Goal: Task Accomplishment & Management: Complete application form

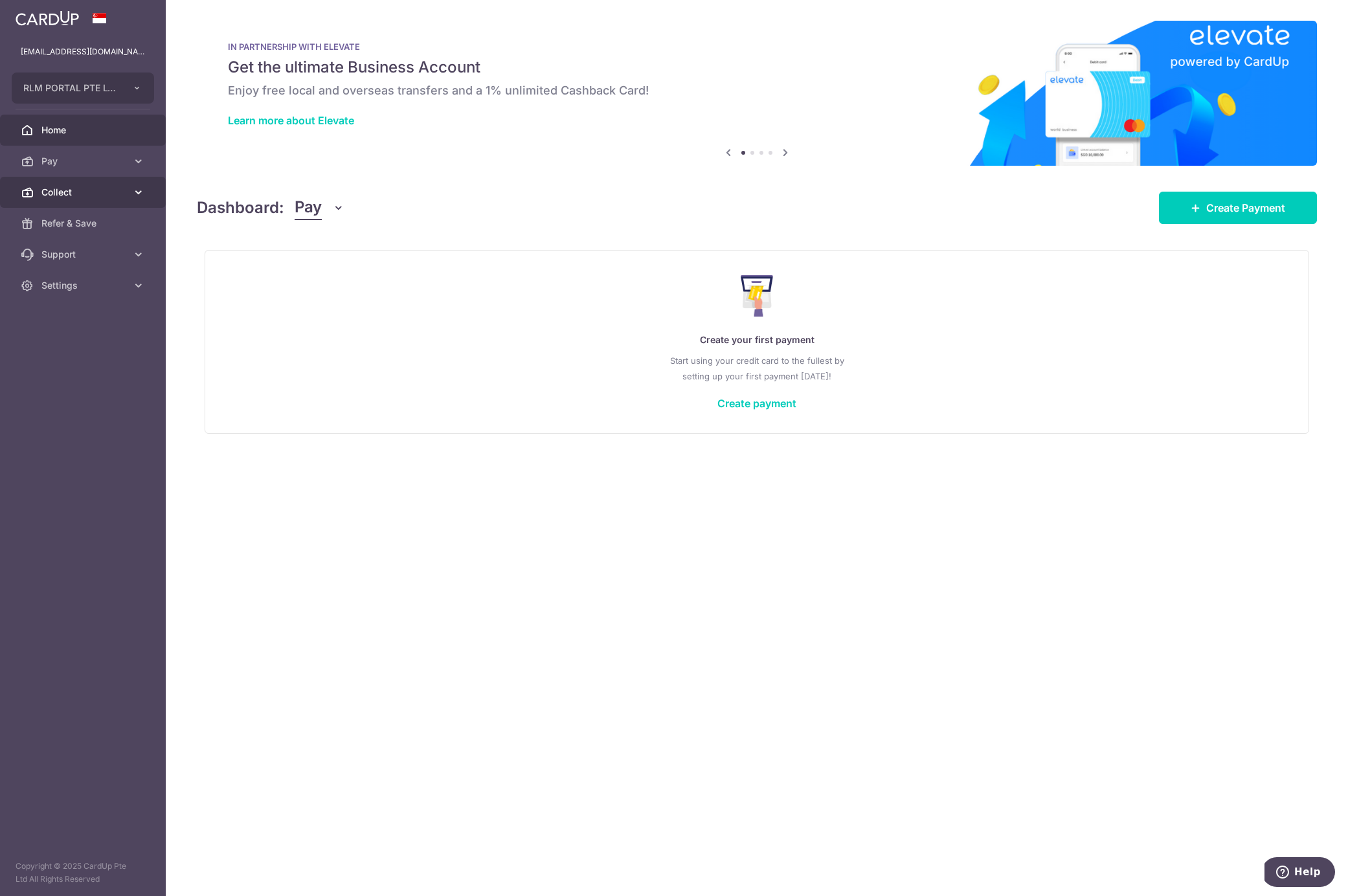
click at [72, 186] on span "Collect" at bounding box center [84, 192] width 85 height 13
click at [73, 287] on span "Payment Requests" at bounding box center [84, 285] width 85 height 13
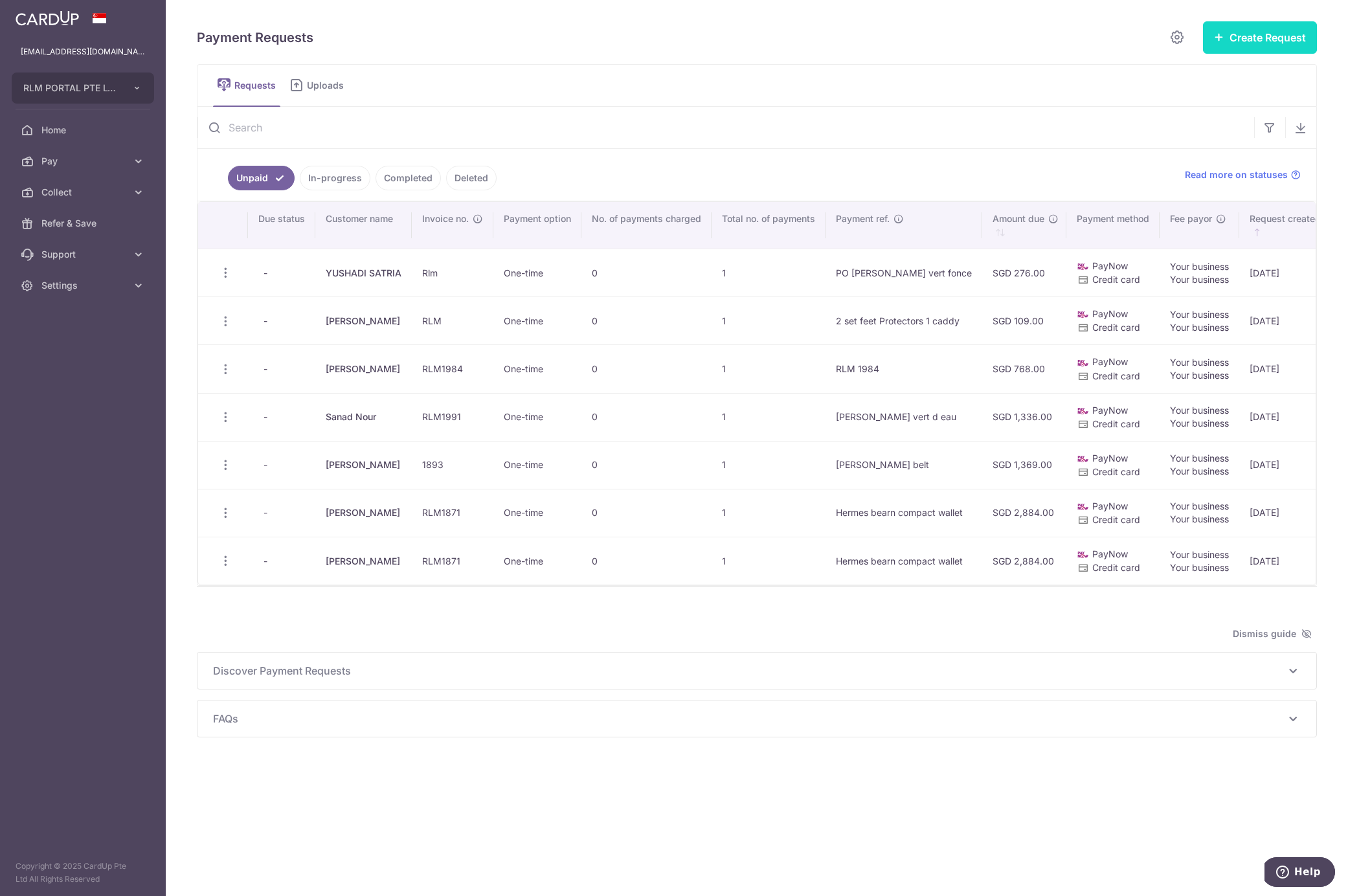
click at [1235, 43] on button "Create Request" at bounding box center [1260, 37] width 114 height 32
click at [1194, 74] on span "Single Request" at bounding box center [1239, 77] width 133 height 16
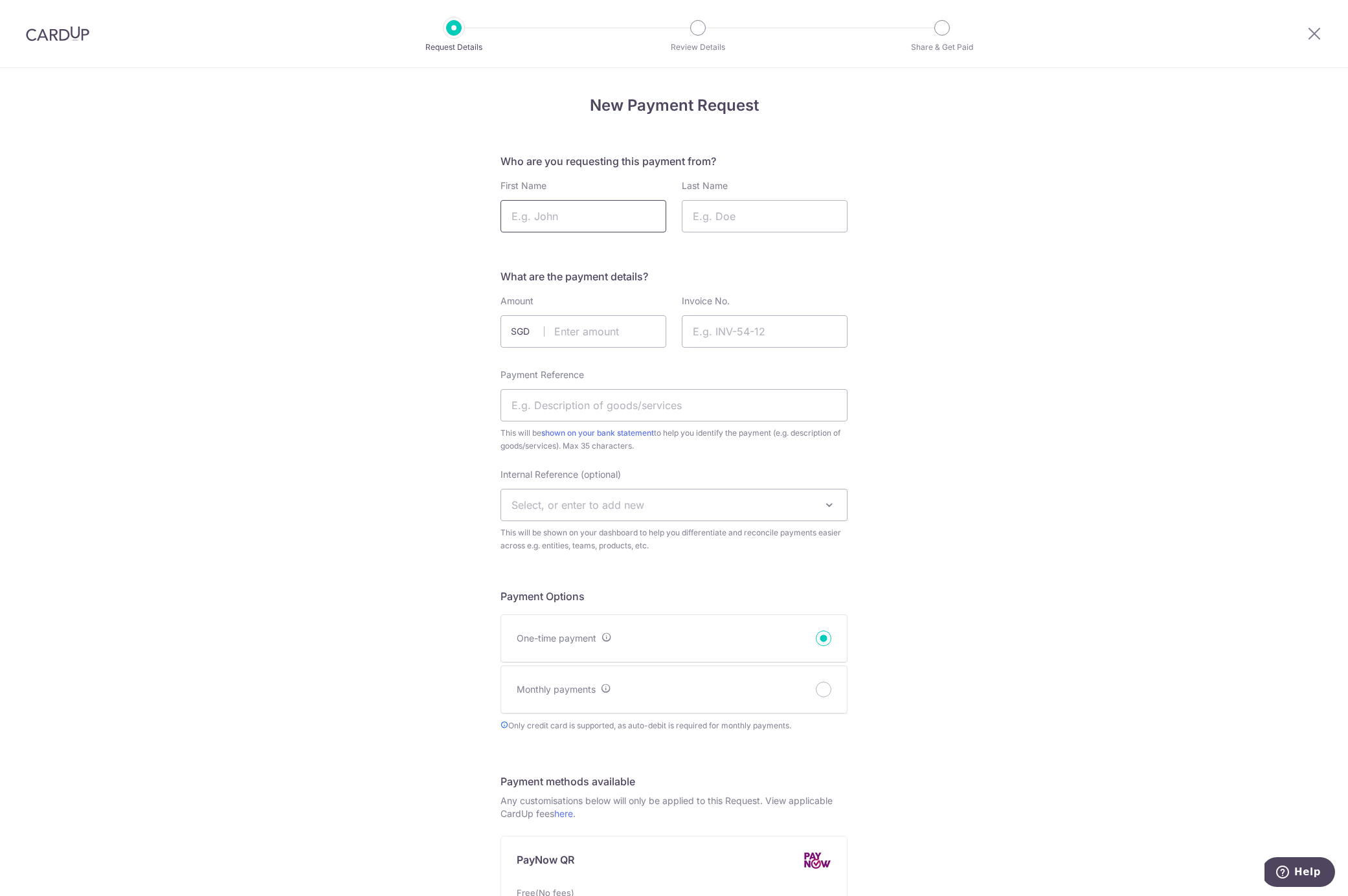
click at [603, 208] on input "First Name" at bounding box center [583, 216] width 165 height 32
paste input "Habbes seriné Dalia"
drag, startPoint x: 620, startPoint y: 213, endPoint x: 607, endPoint y: 221, distance: 15.3
click at [607, 221] on input "Habbes seriné Dalia" at bounding box center [583, 216] width 165 height 32
type input "Habbes"
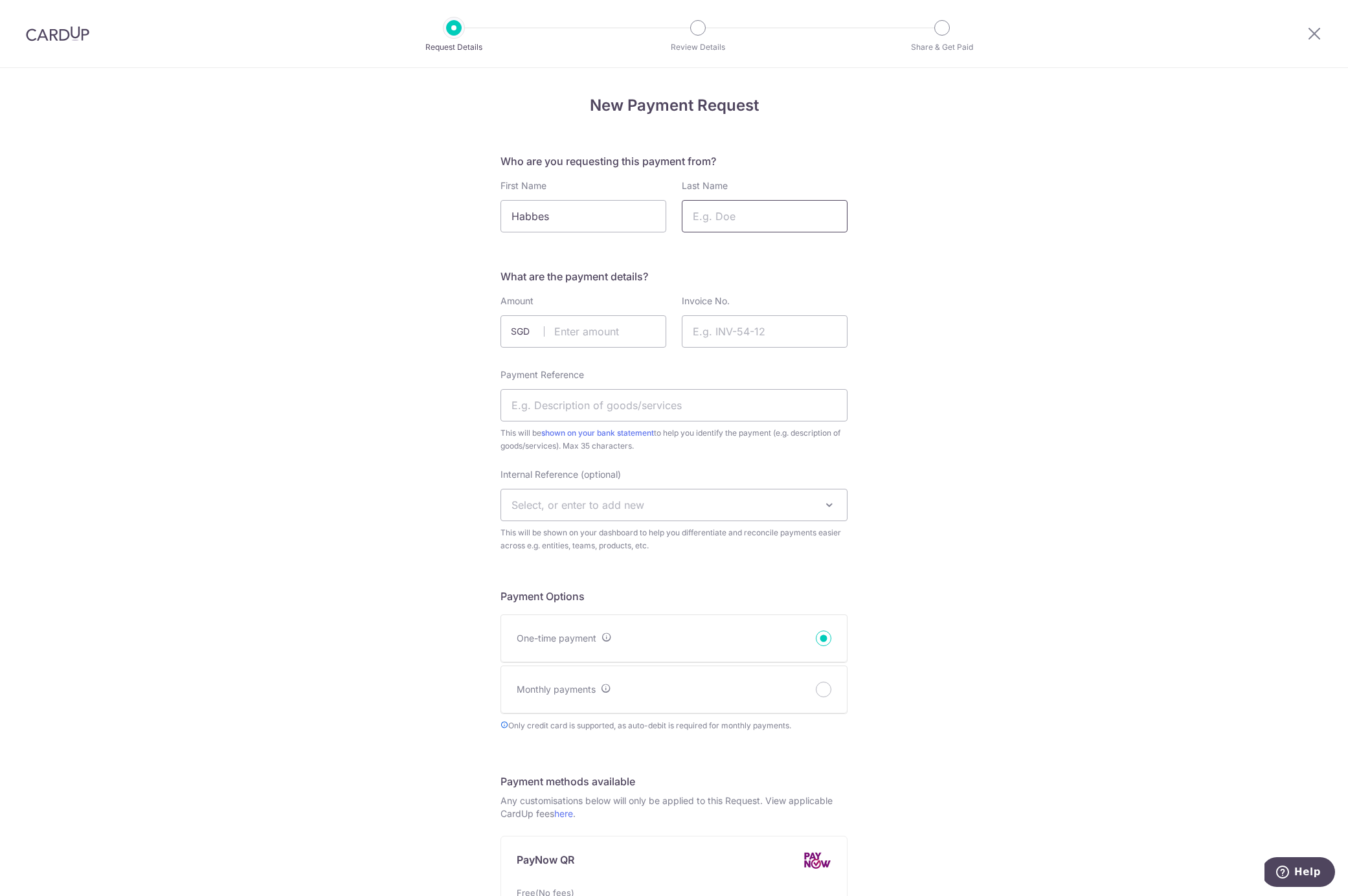
click at [762, 220] on input "Last Name" at bounding box center [765, 216] width 165 height 32
paste input "Habbes seriné Dalia"
drag, startPoint x: 800, startPoint y: 218, endPoint x: 731, endPoint y: 221, distance: 69.1
click at [731, 221] on input "Habbes seriné Dalia" at bounding box center [765, 216] width 165 height 32
click at [746, 216] on input "Habbes seriné Dalia" at bounding box center [765, 216] width 165 height 32
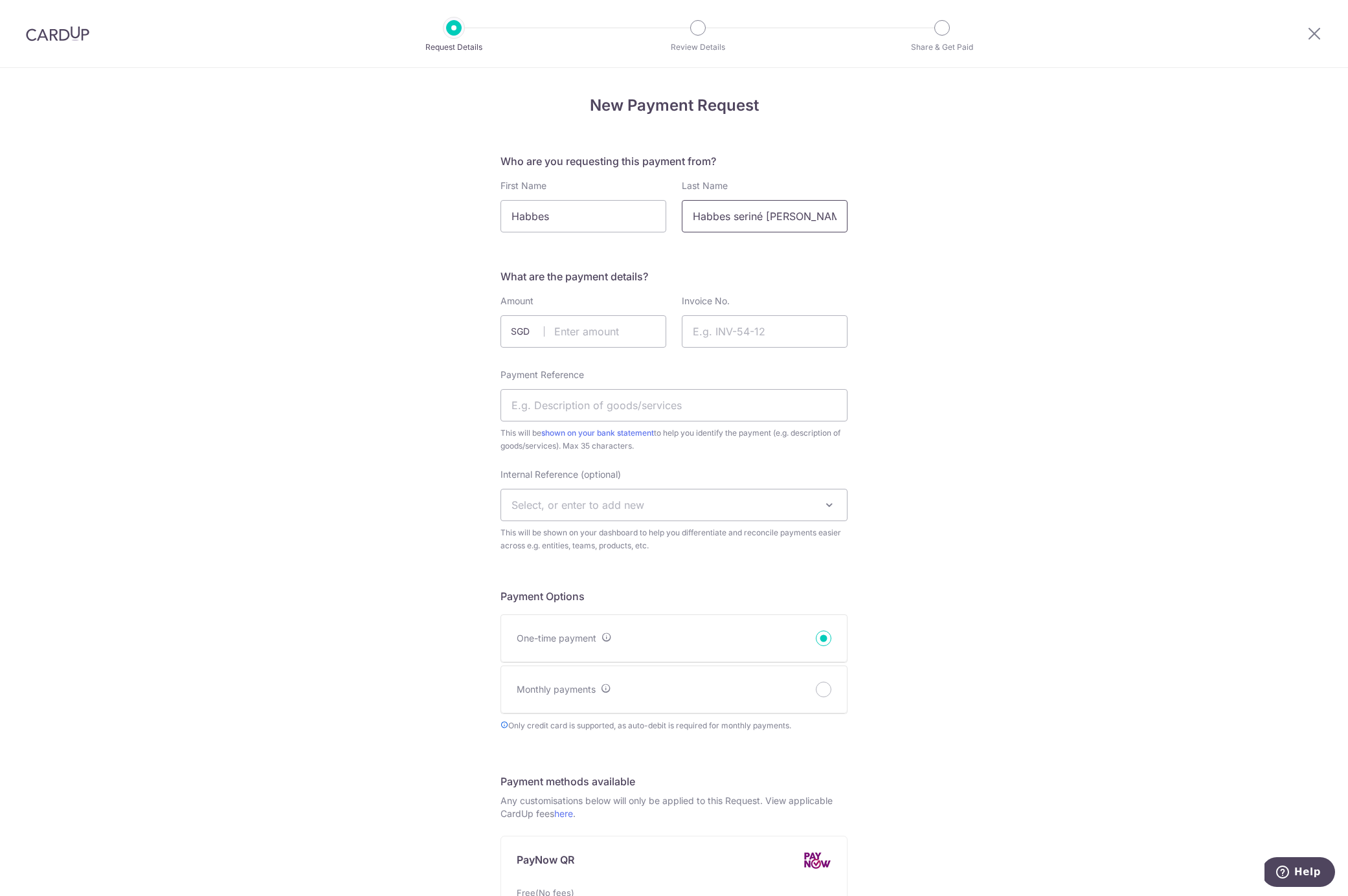
drag, startPoint x: 760, startPoint y: 218, endPoint x: 683, endPoint y: 218, distance: 77.0
click at [683, 217] on input "Habbes seriné Dalia" at bounding box center [765, 216] width 165 height 32
type input "Habbes seriné Dalia"
click at [584, 211] on input "Habbes" at bounding box center [583, 216] width 165 height 32
type input "Habbes Serine"
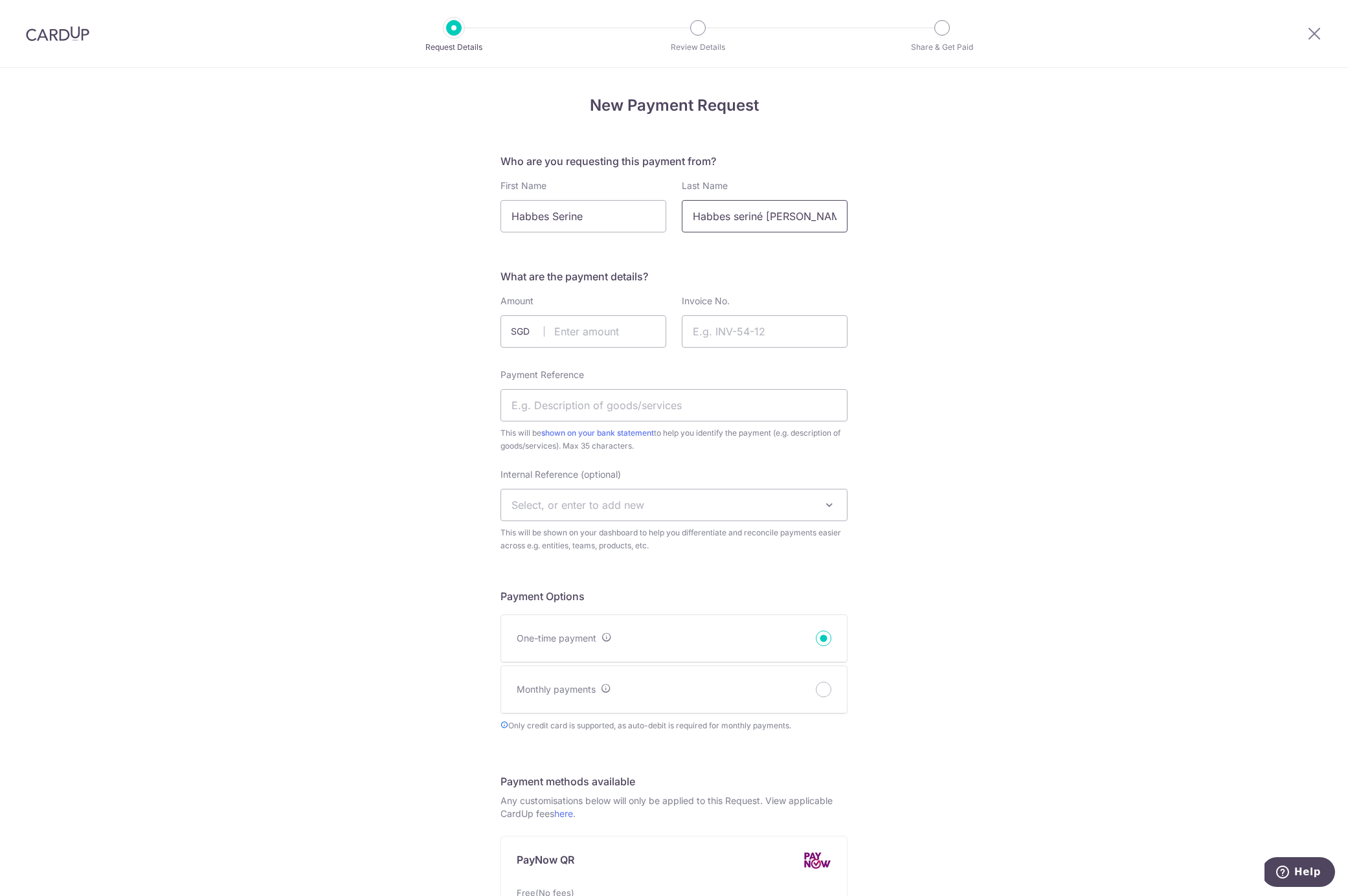
drag, startPoint x: 760, startPoint y: 215, endPoint x: 690, endPoint y: 214, distance: 70.0
click at [690, 214] on input "Habbes seriné Dalia" at bounding box center [765, 216] width 165 height 32
type input "Dalia"
click at [627, 334] on input "text" at bounding box center [583, 331] width 165 height 32
type input "1297.00"
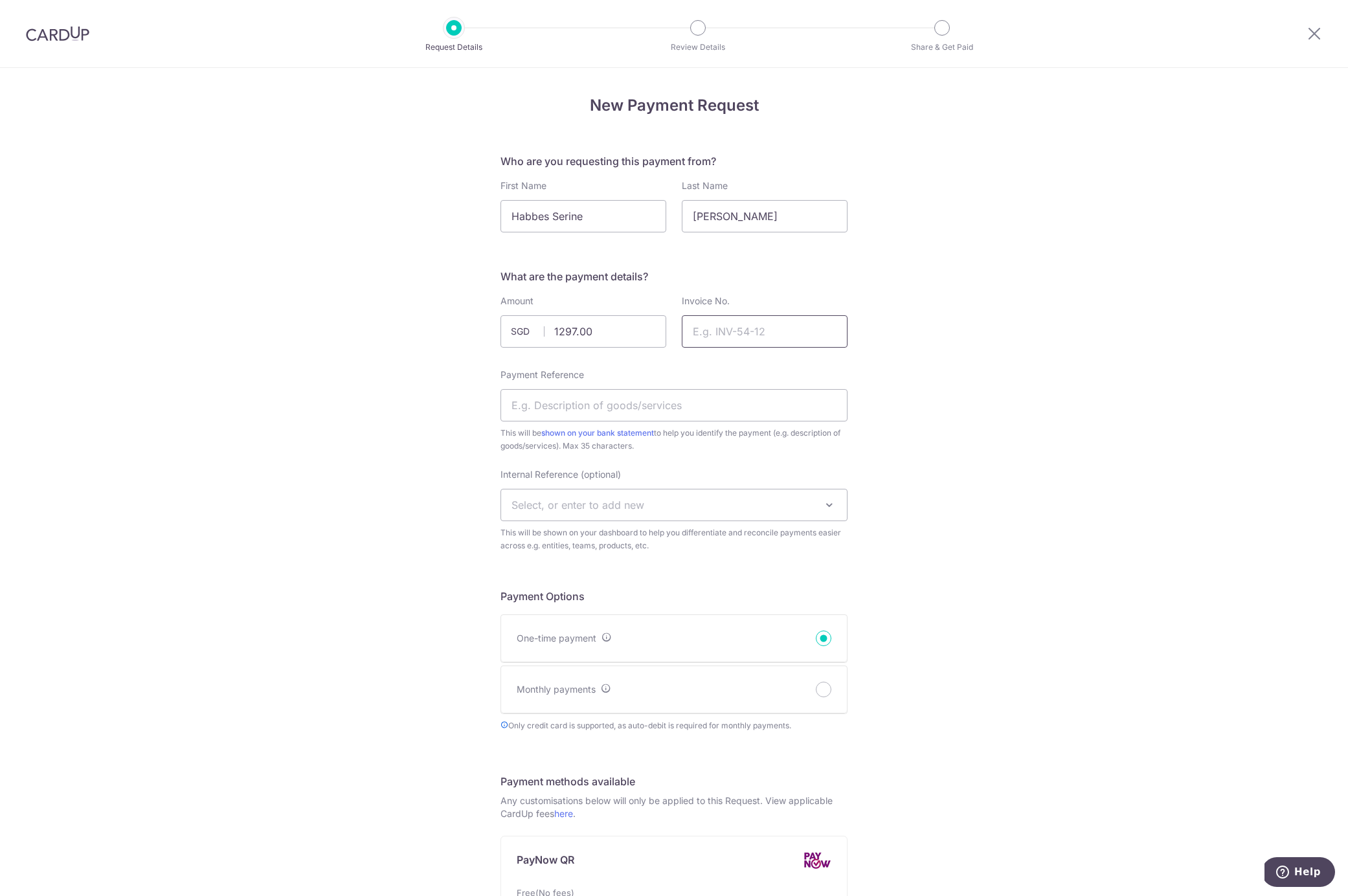
click at [739, 328] on input "Invoice No." at bounding box center [765, 331] width 165 height 32
type input "RLM"
click at [693, 409] on input "Payment Reference" at bounding box center [674, 405] width 347 height 32
type input "t"
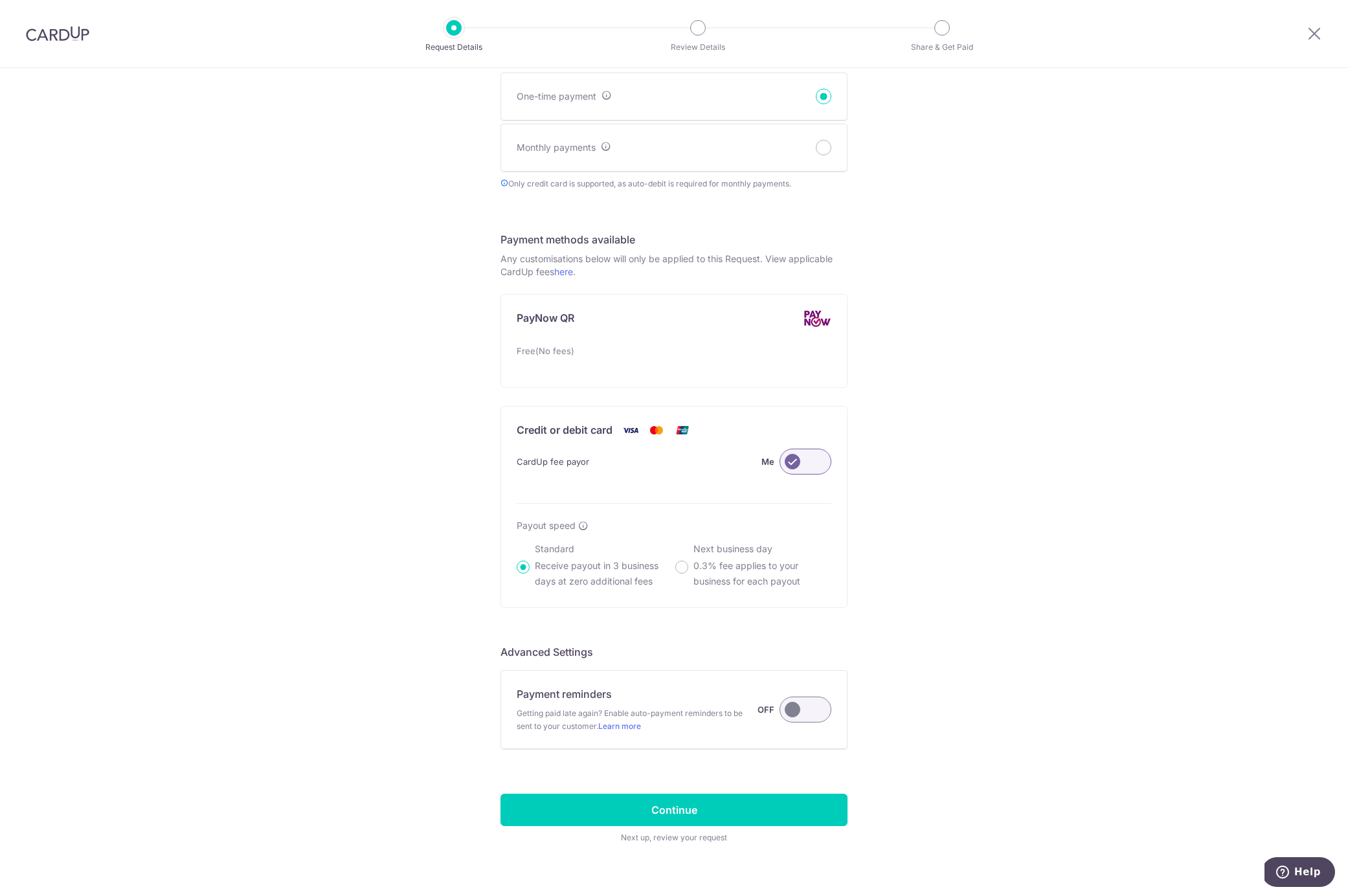
scroll to position [563, 0]
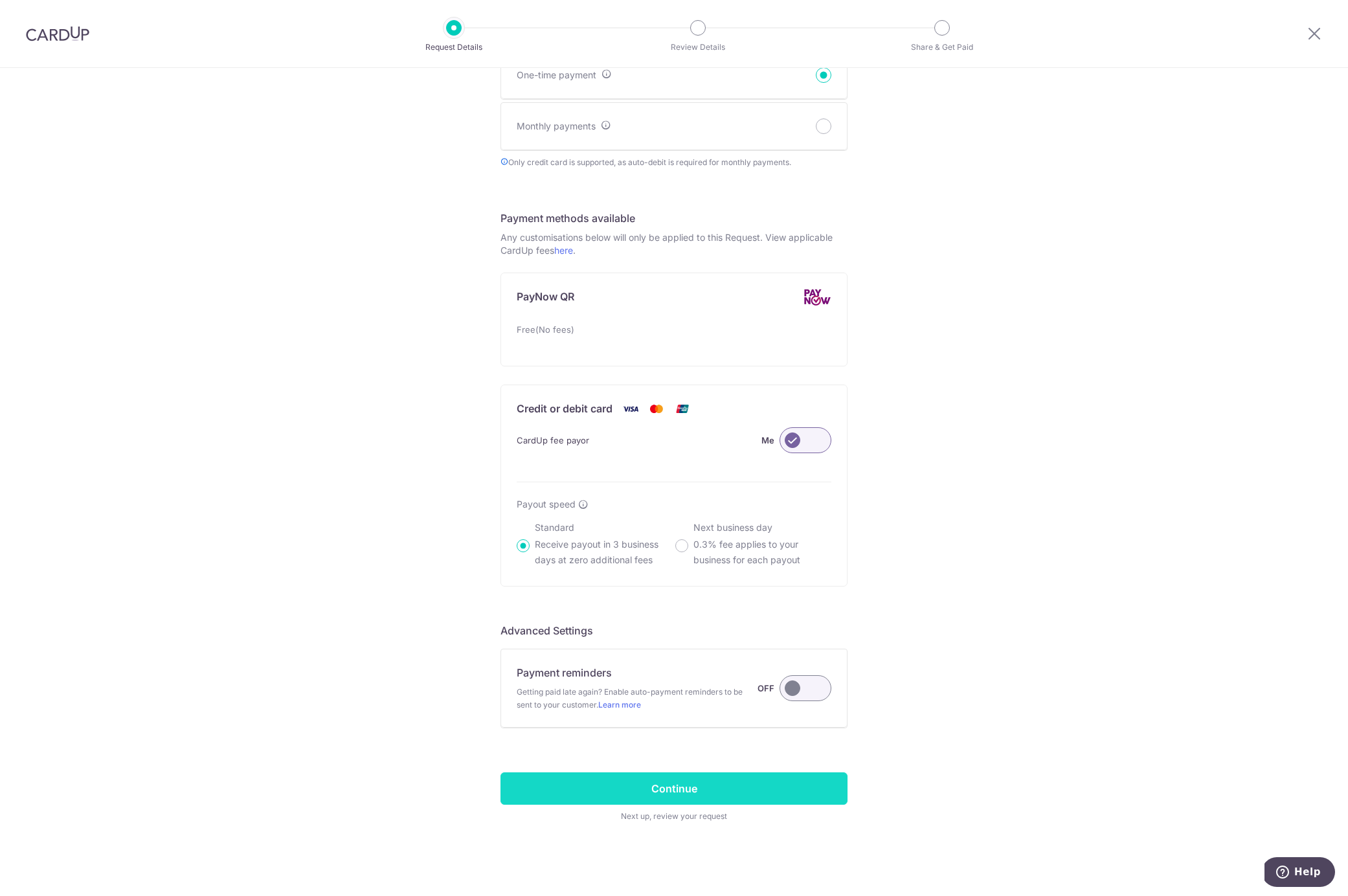
type input "coffee cups"
click at [690, 781] on input "Continue" at bounding box center [674, 788] width 347 height 32
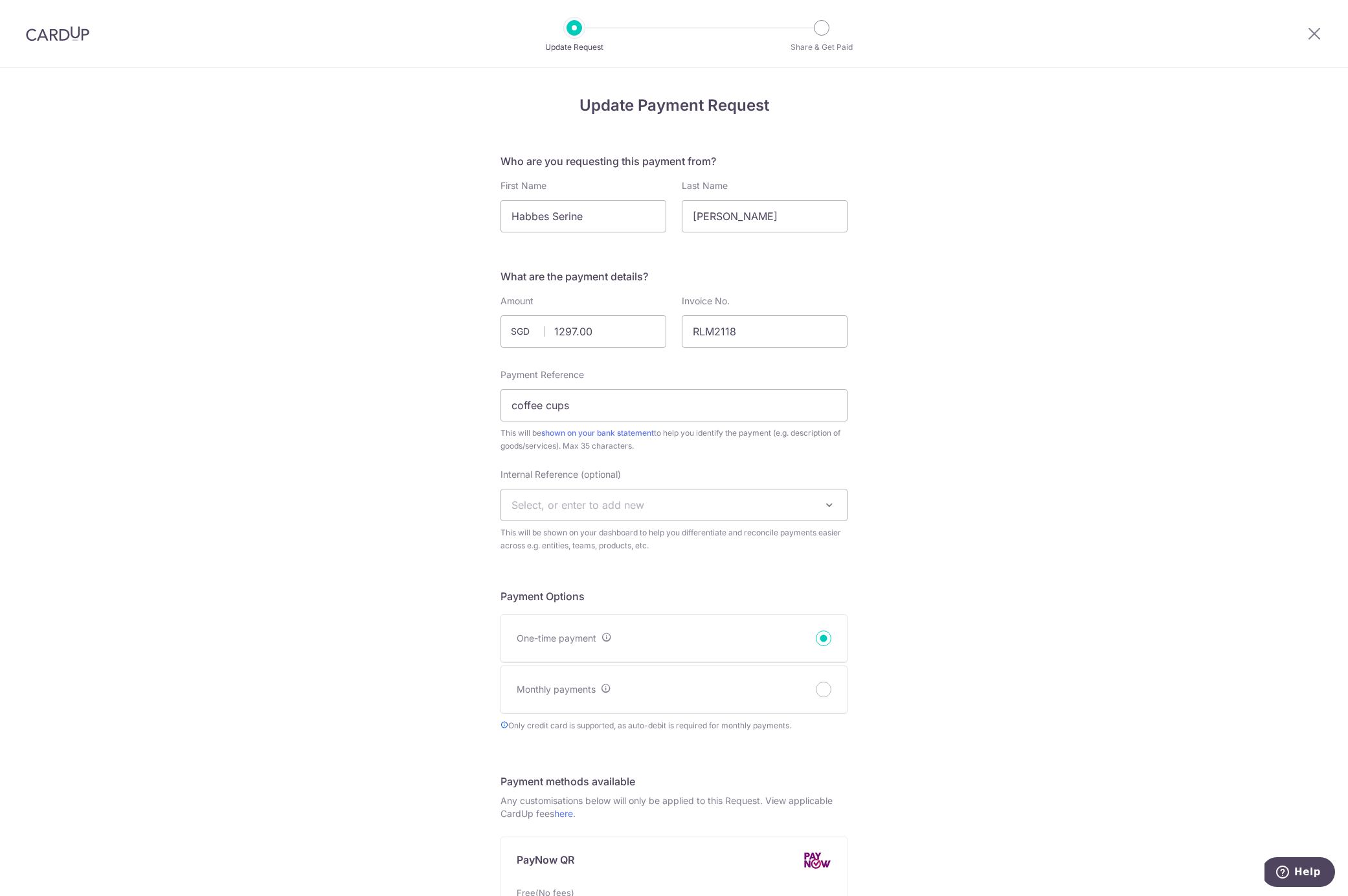
scroll to position [563, 0]
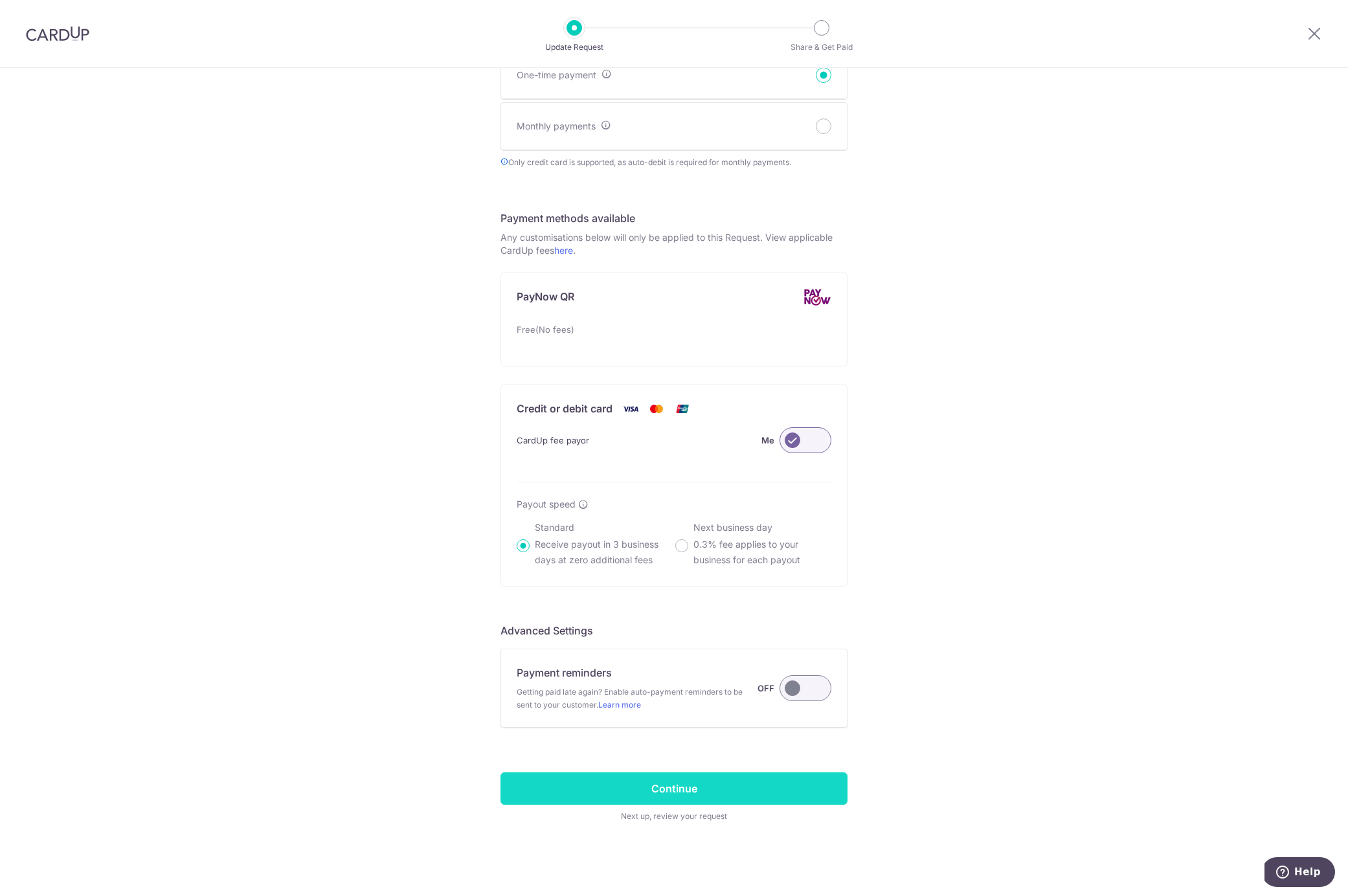
type input "RLM2118"
click at [654, 790] on input "Continue" at bounding box center [674, 788] width 347 height 32
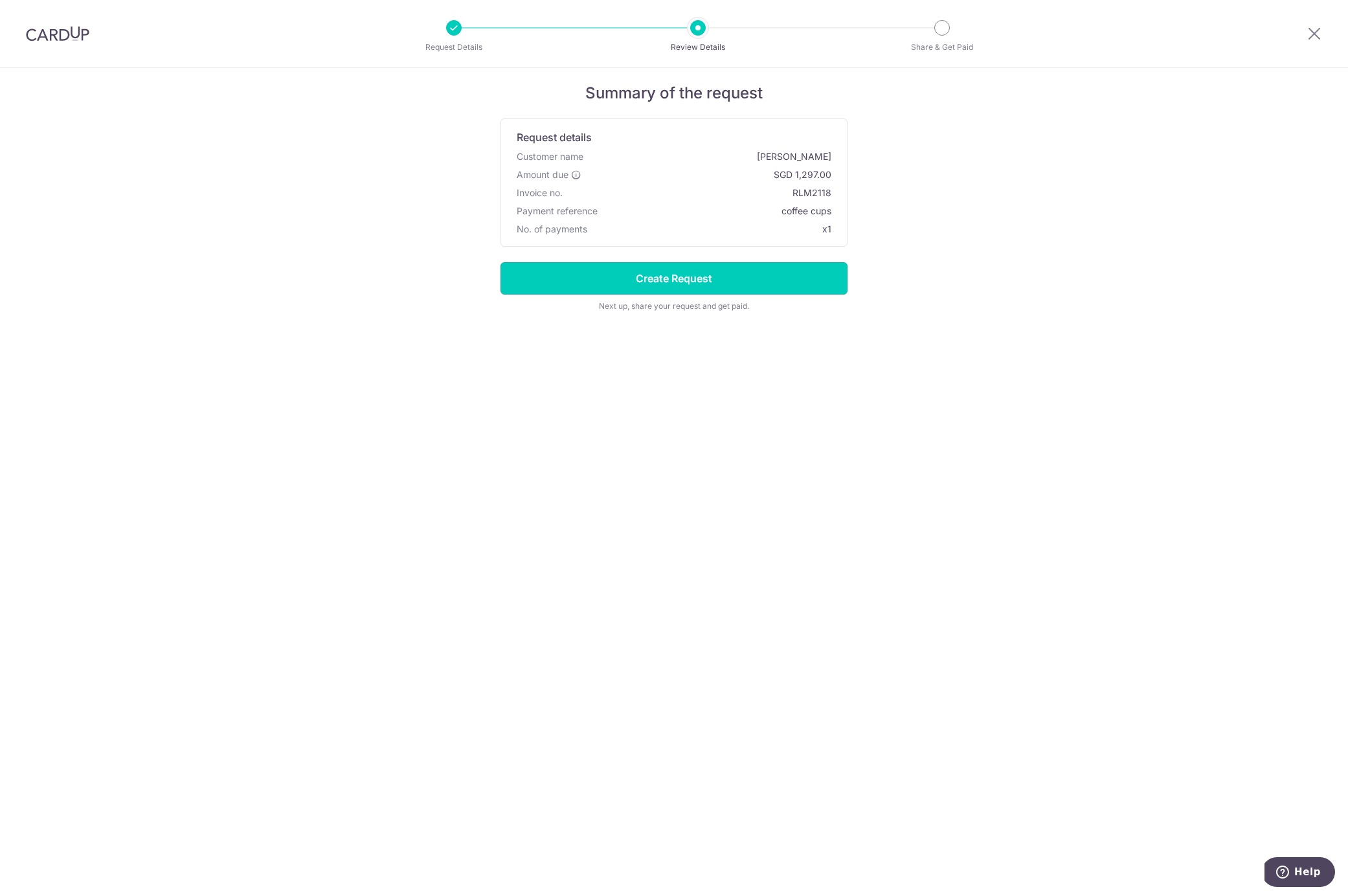
click at [709, 283] on input "Create Request" at bounding box center [674, 278] width 347 height 32
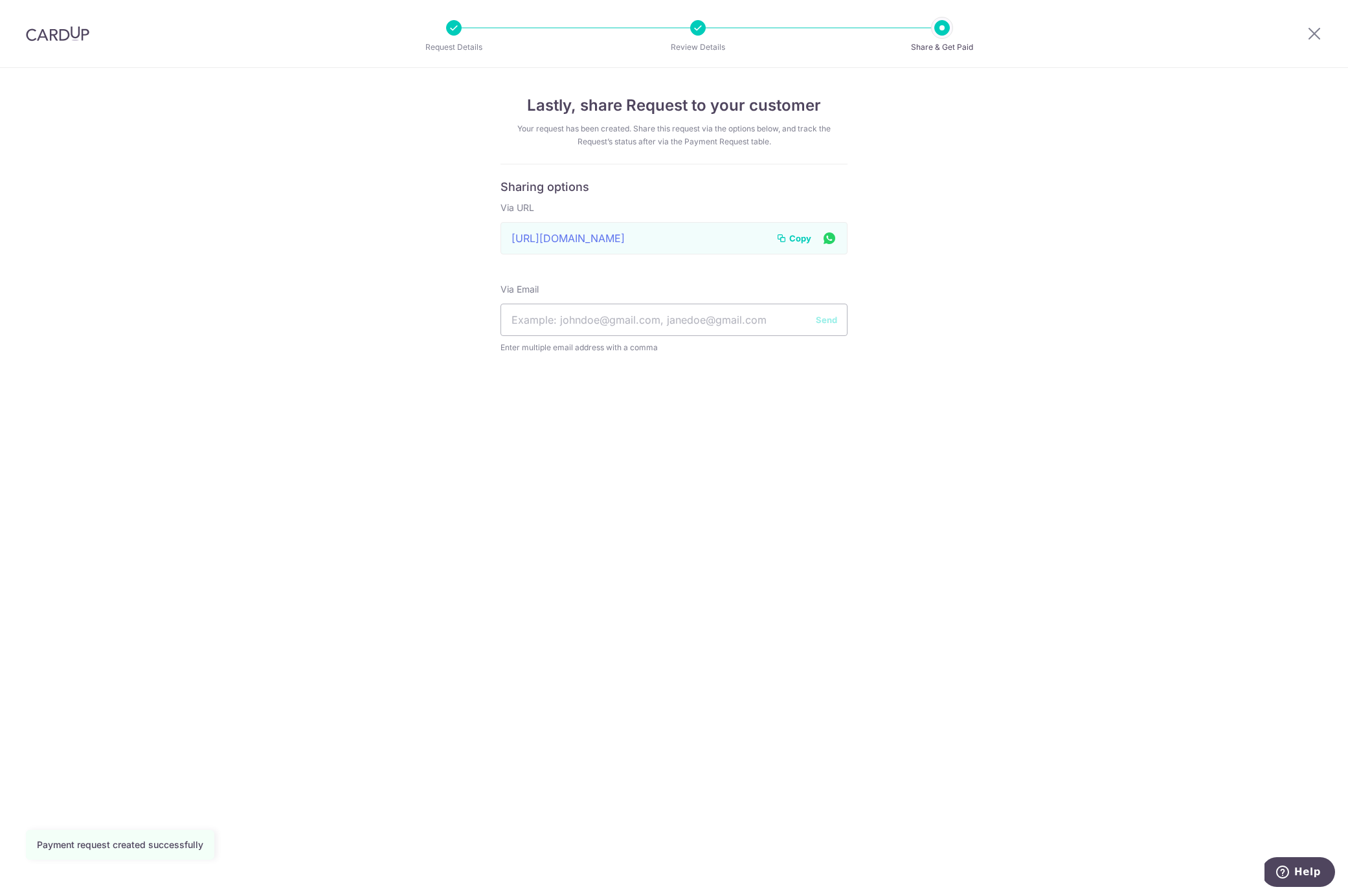
click at [795, 236] on span "Copy" at bounding box center [801, 238] width 22 height 13
